Goal: Task Accomplishment & Management: Use online tool/utility

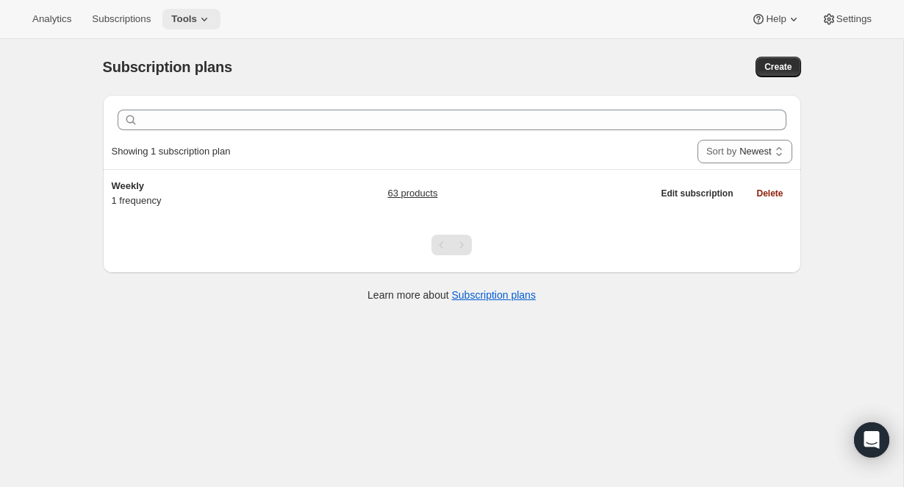
click at [197, 18] on span "Tools" at bounding box center [184, 19] width 26 height 12
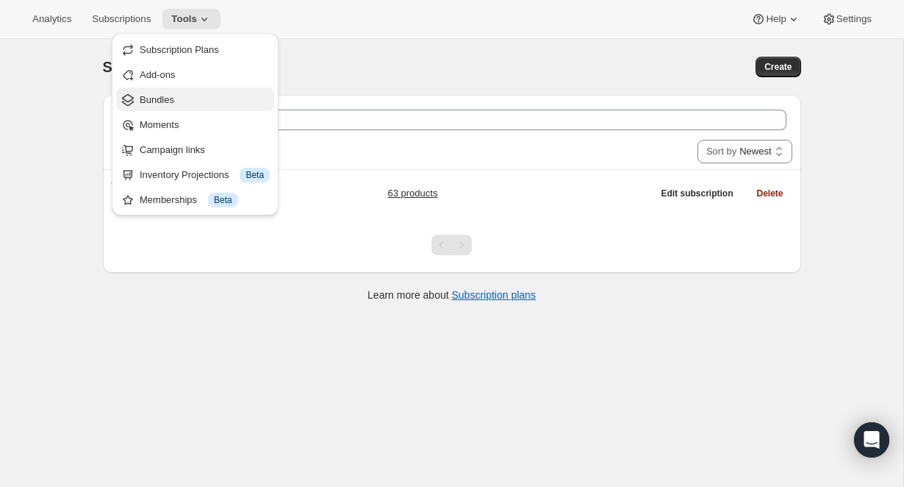
click at [164, 99] on span "Bundles" at bounding box center [157, 99] width 35 height 11
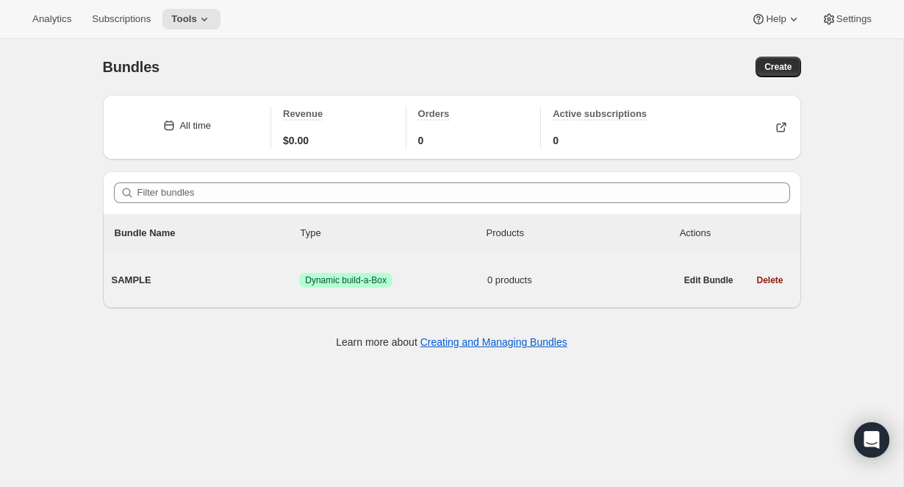
click at [177, 285] on span "SAMPLE" at bounding box center [206, 280] width 188 height 15
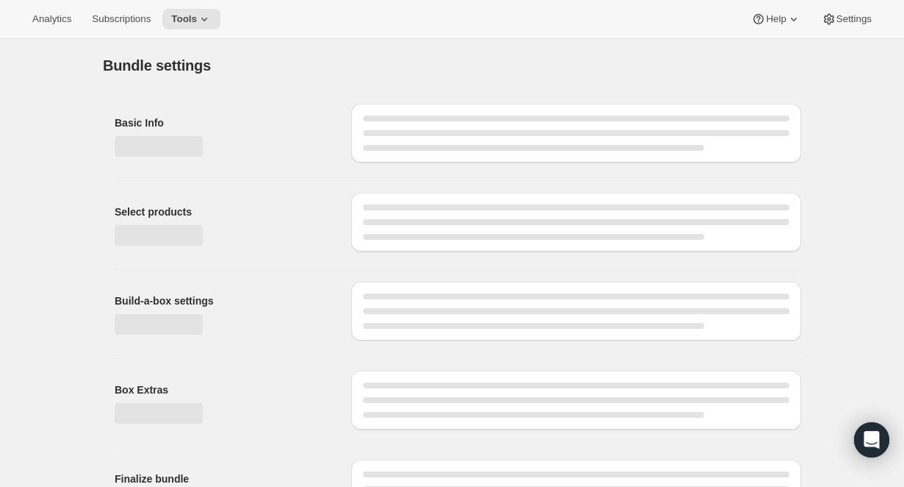
type input "SAMPLE"
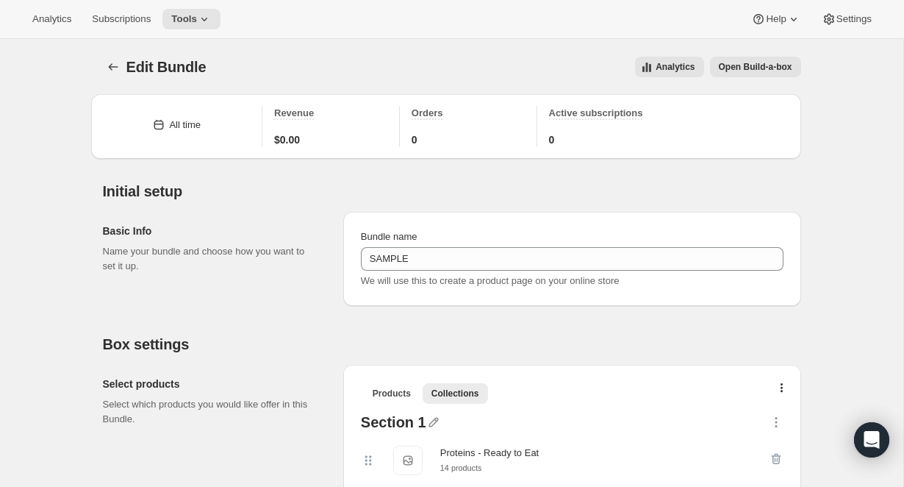
click at [774, 69] on span "Open Build-a-box" at bounding box center [756, 67] width 74 height 12
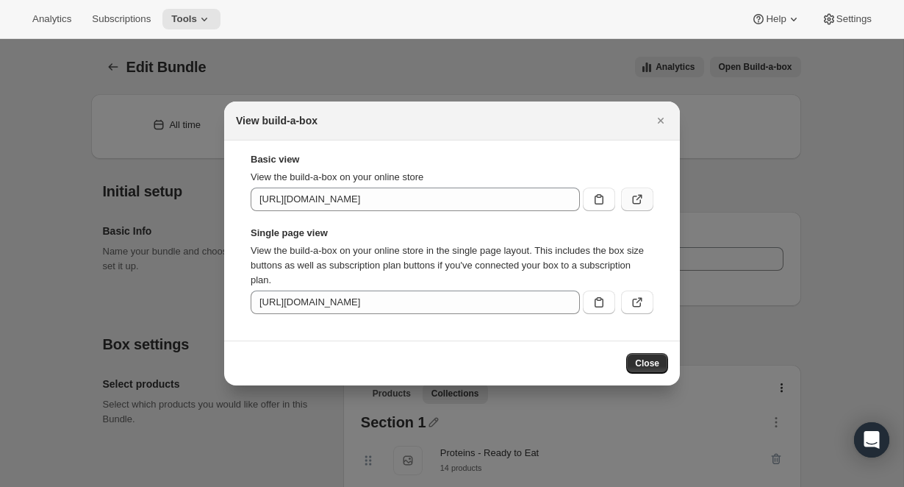
click at [635, 200] on icon ":r3r:" at bounding box center [637, 199] width 15 height 15
click at [640, 308] on icon ":r3r:" at bounding box center [637, 302] width 15 height 15
